Goal: Navigation & Orientation: Go to known website

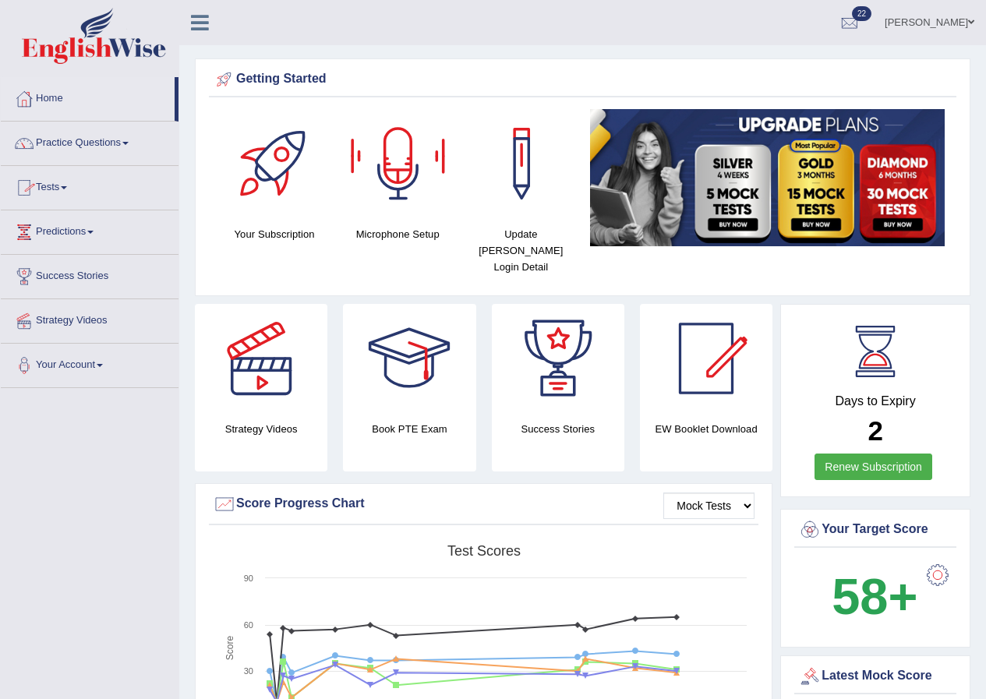
click at [968, 19] on span at bounding box center [971, 22] width 6 height 10
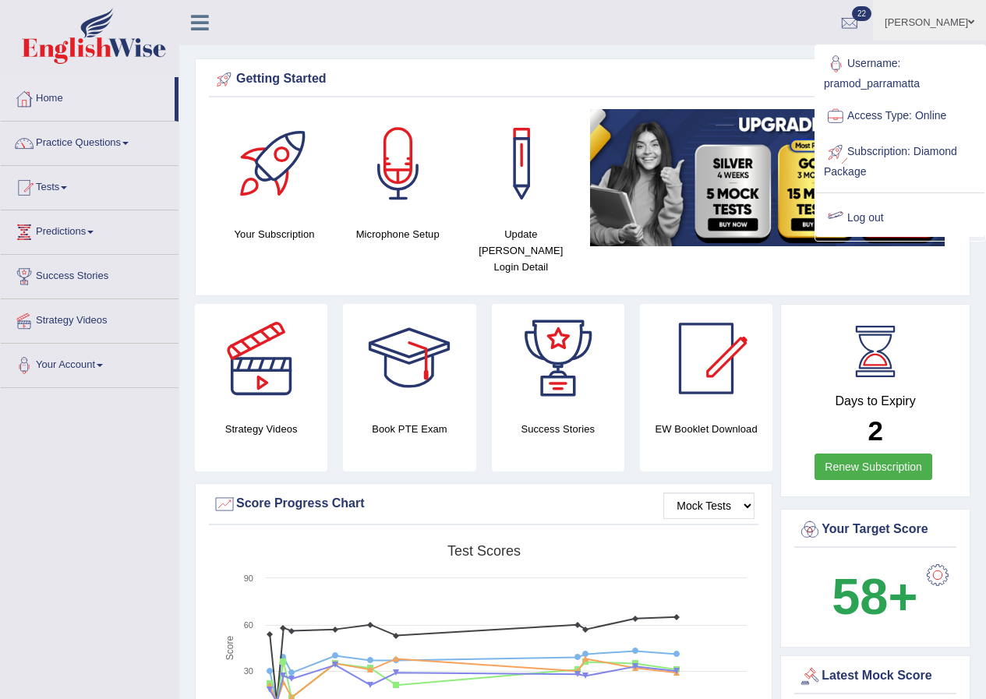
click at [891, 217] on link "Log out" at bounding box center [900, 218] width 168 height 36
